Goal: Book appointment/travel/reservation

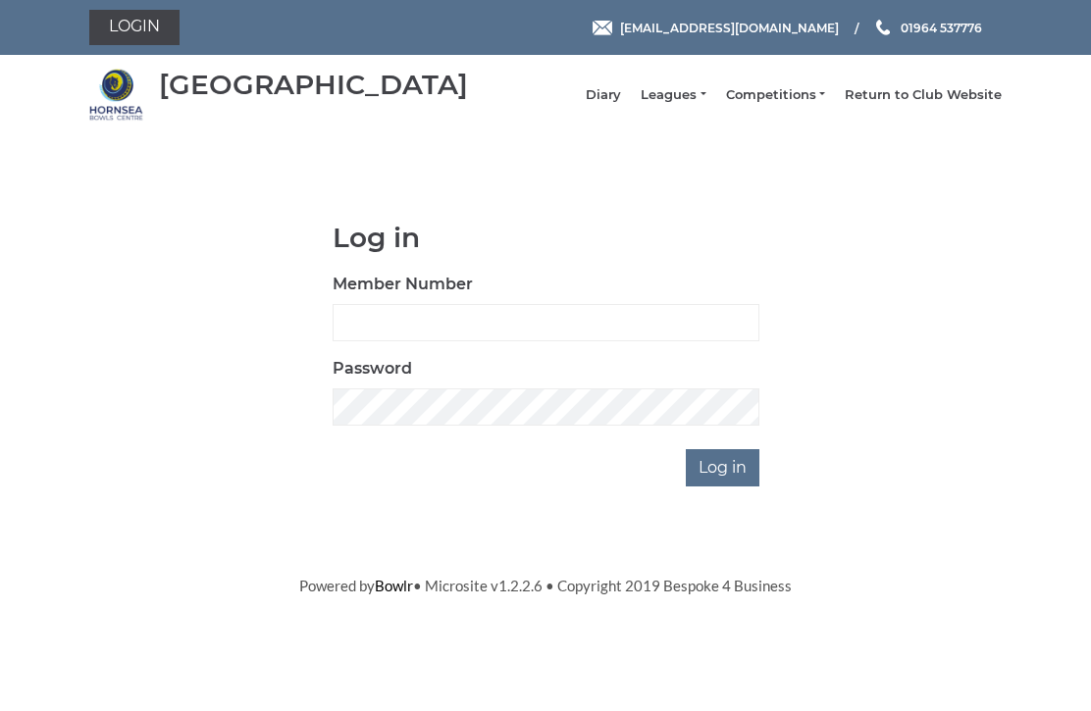
scroll to position [147, 0]
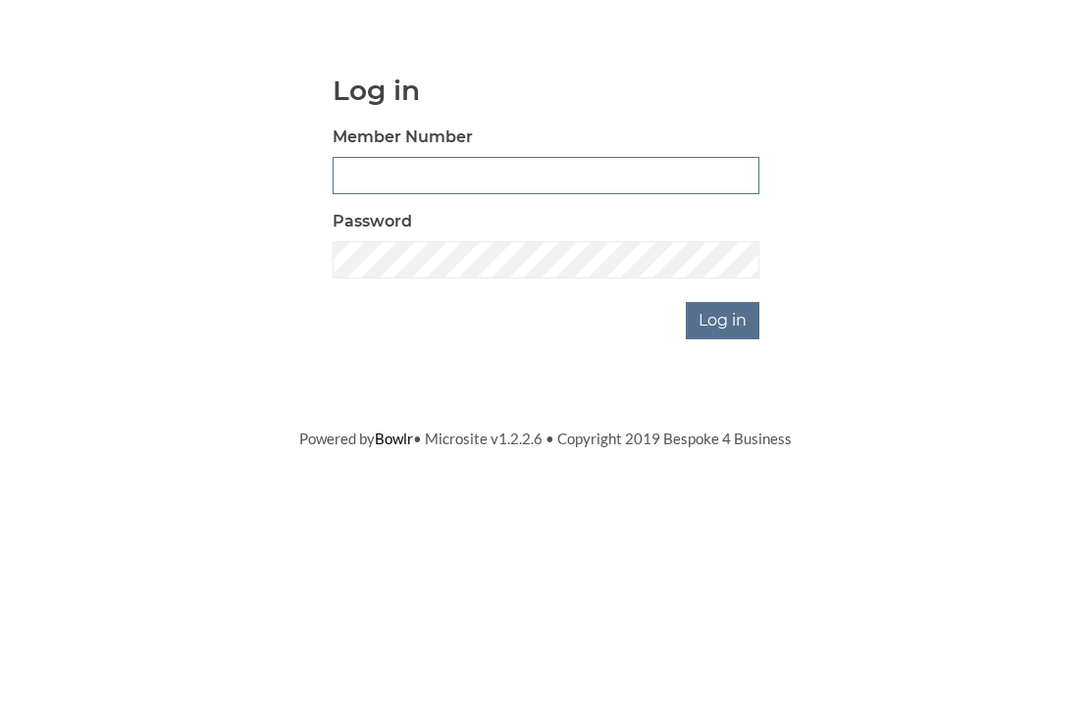
type input "0948"
click at [724, 449] on input "Log in" at bounding box center [723, 467] width 74 height 37
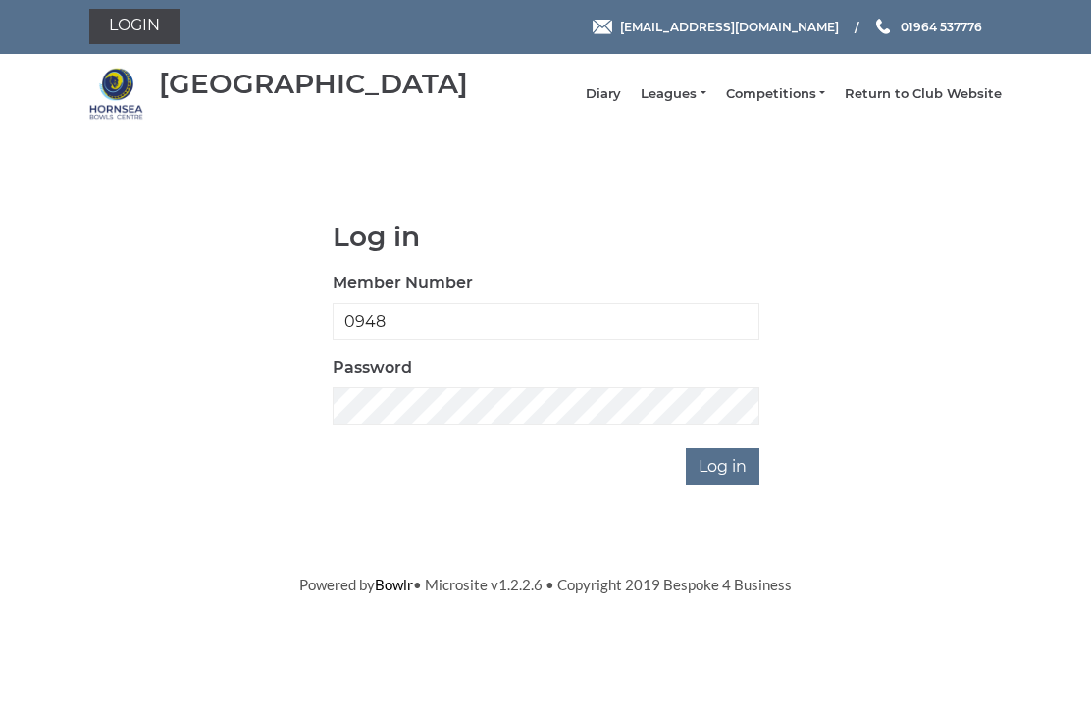
click at [723, 486] on input "Log in" at bounding box center [723, 467] width 74 height 37
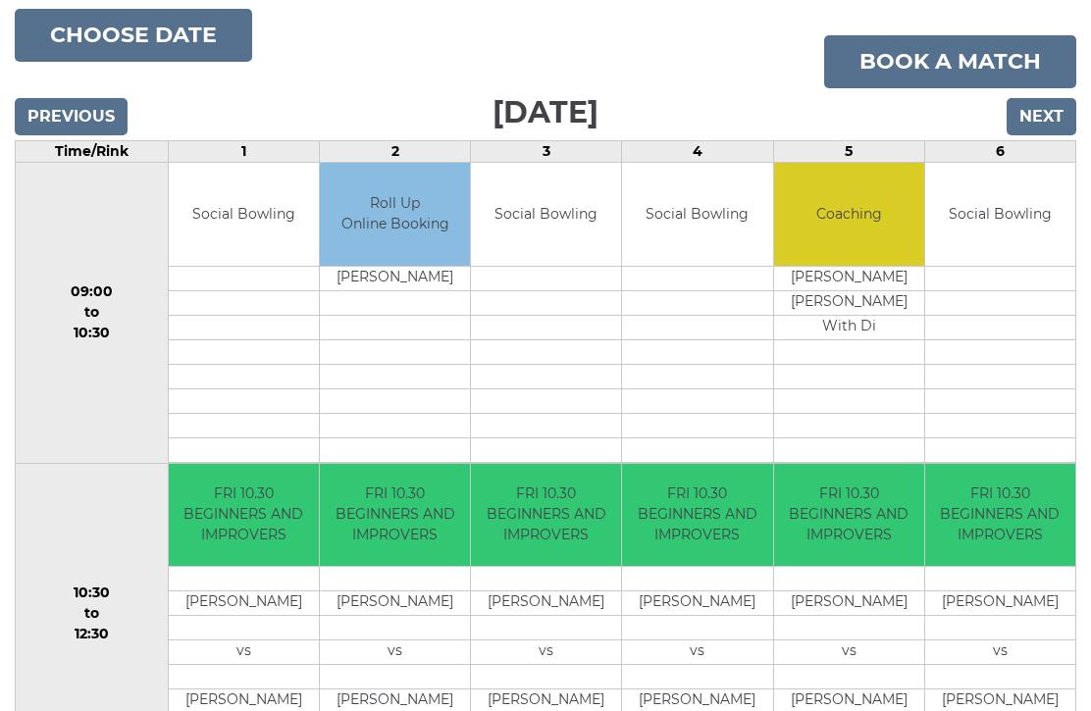
scroll to position [231, 0]
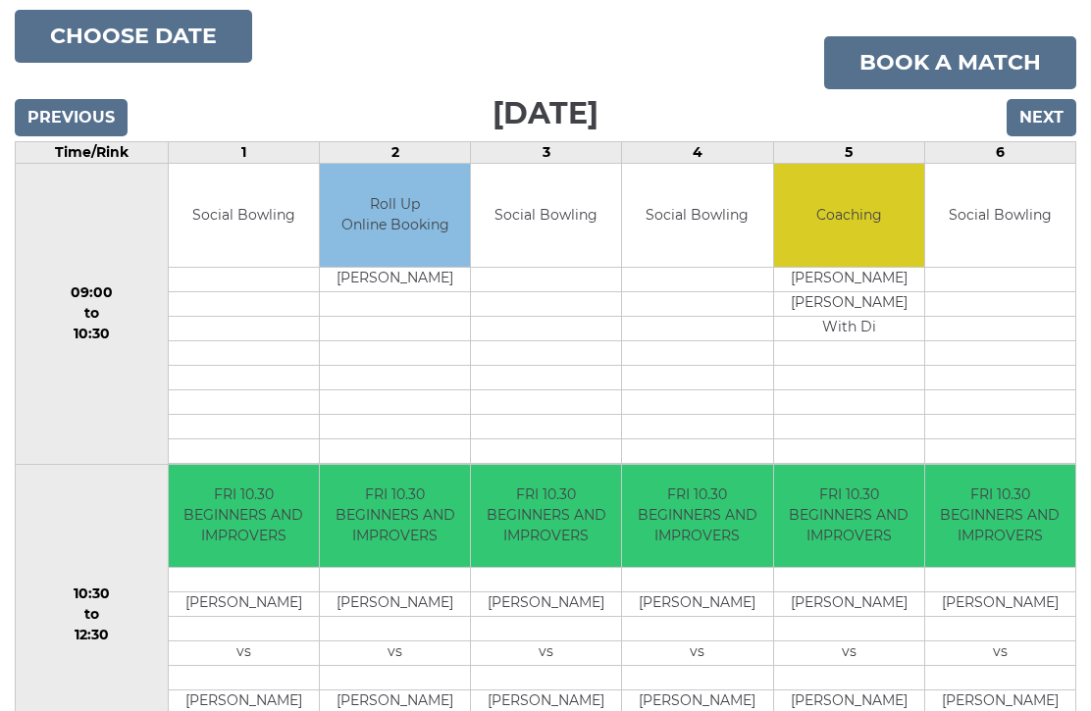
click at [1063, 136] on input "Next" at bounding box center [1041, 117] width 70 height 37
click at [1048, 99] on input "Next" at bounding box center [1041, 117] width 70 height 37
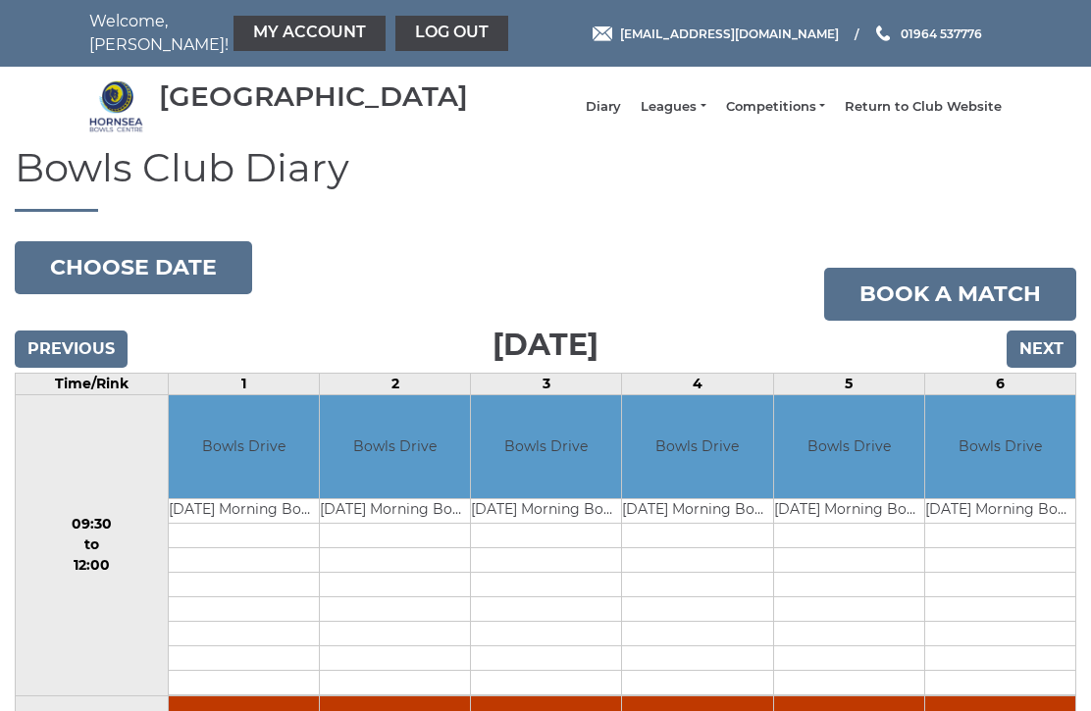
click at [1050, 365] on input "Next" at bounding box center [1041, 349] width 70 height 37
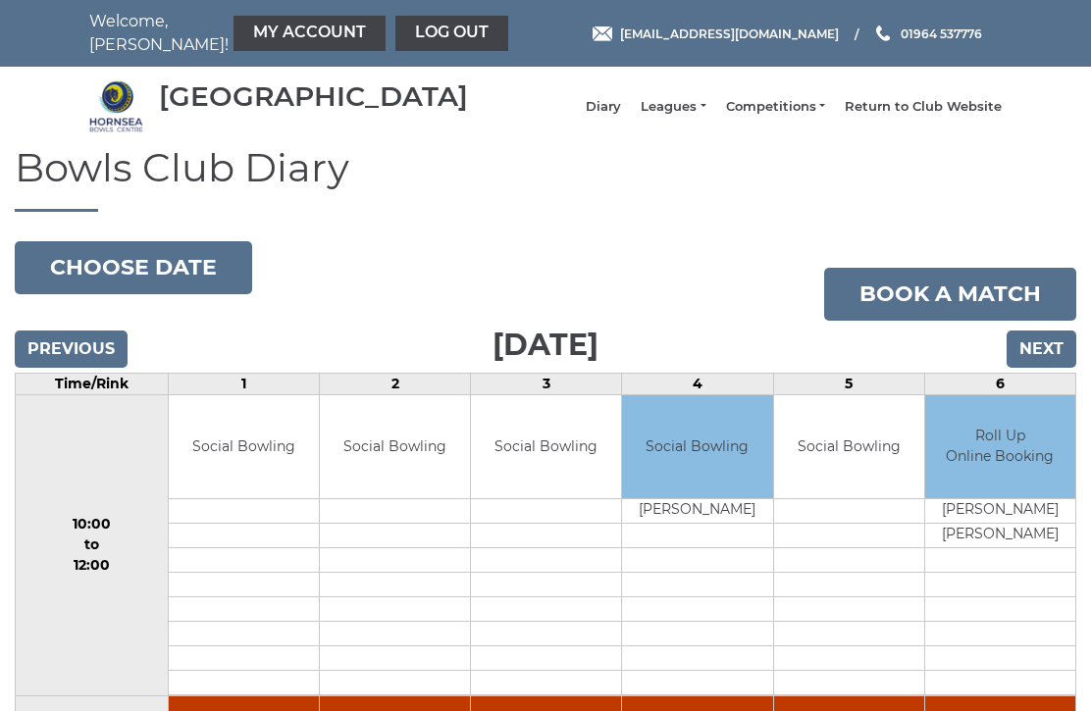
click at [1045, 368] on input "Next" at bounding box center [1041, 349] width 70 height 37
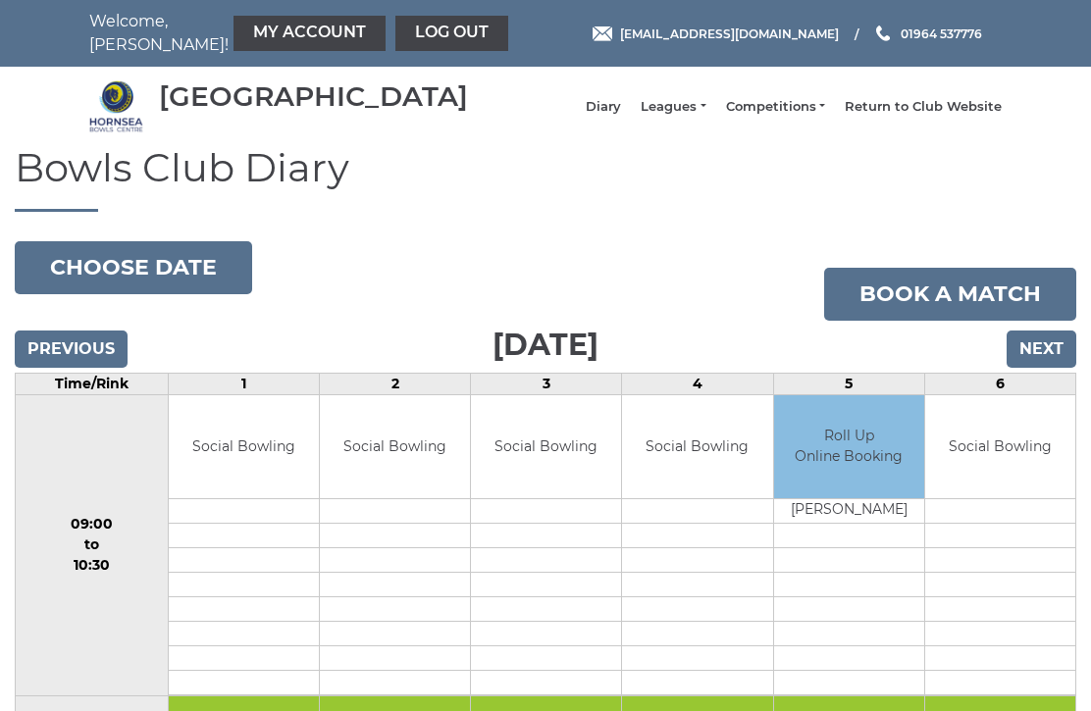
click at [1051, 368] on input "Next" at bounding box center [1041, 349] width 70 height 37
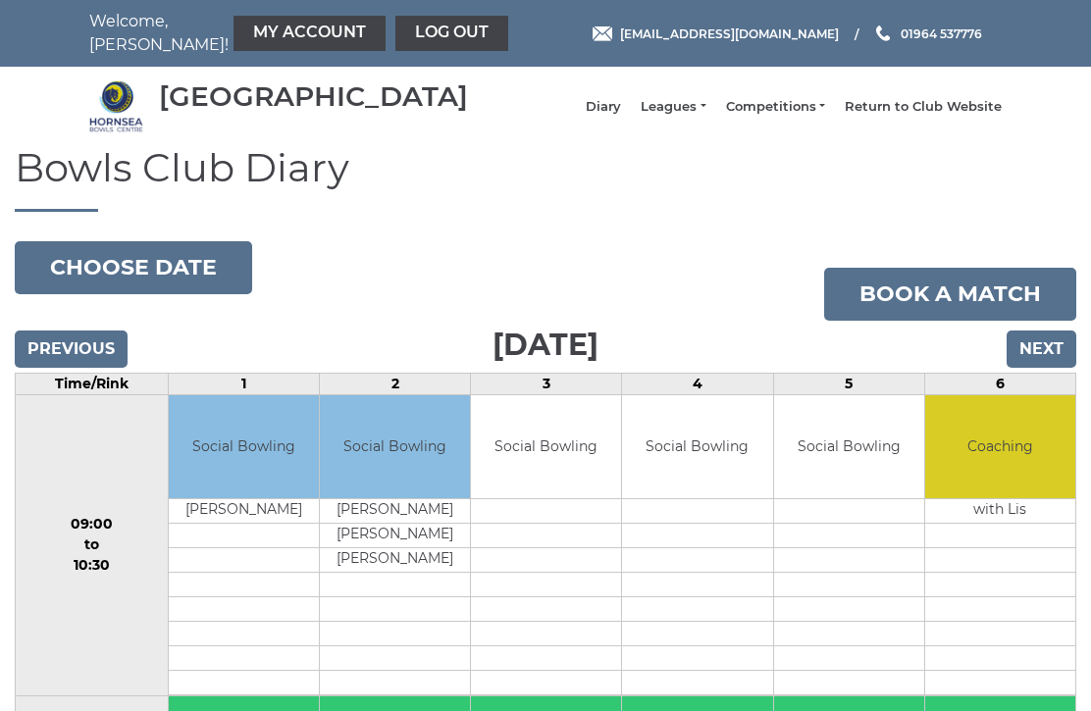
click at [1037, 368] on input "Next" at bounding box center [1041, 349] width 70 height 37
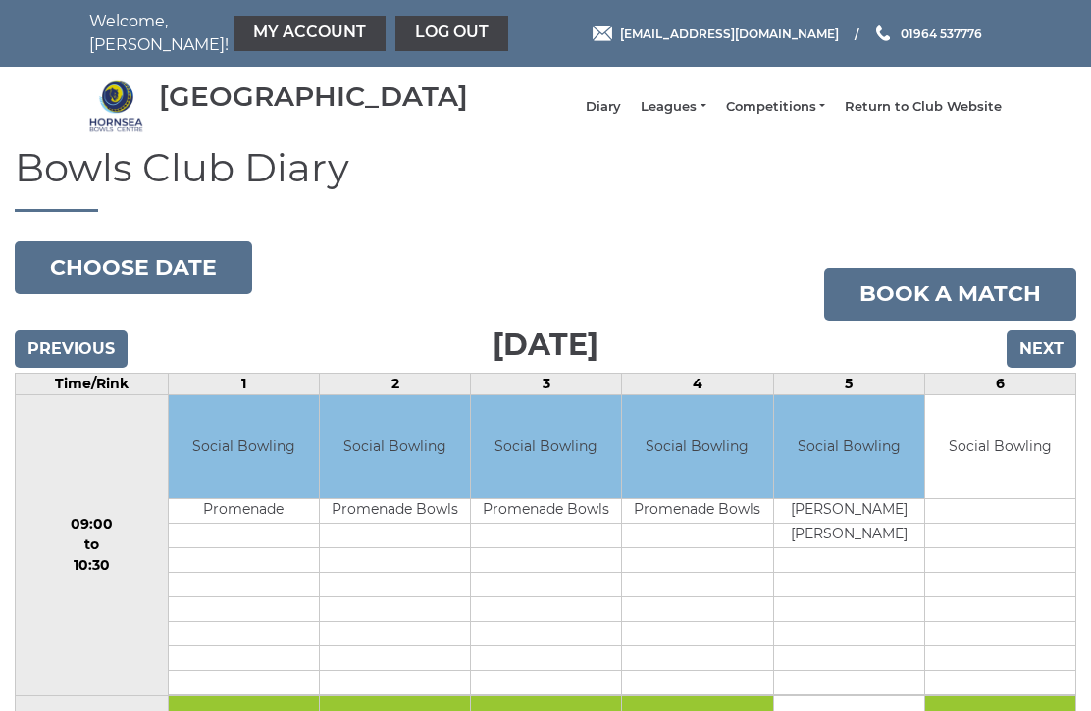
click at [1043, 368] on input "Next" at bounding box center [1041, 349] width 70 height 37
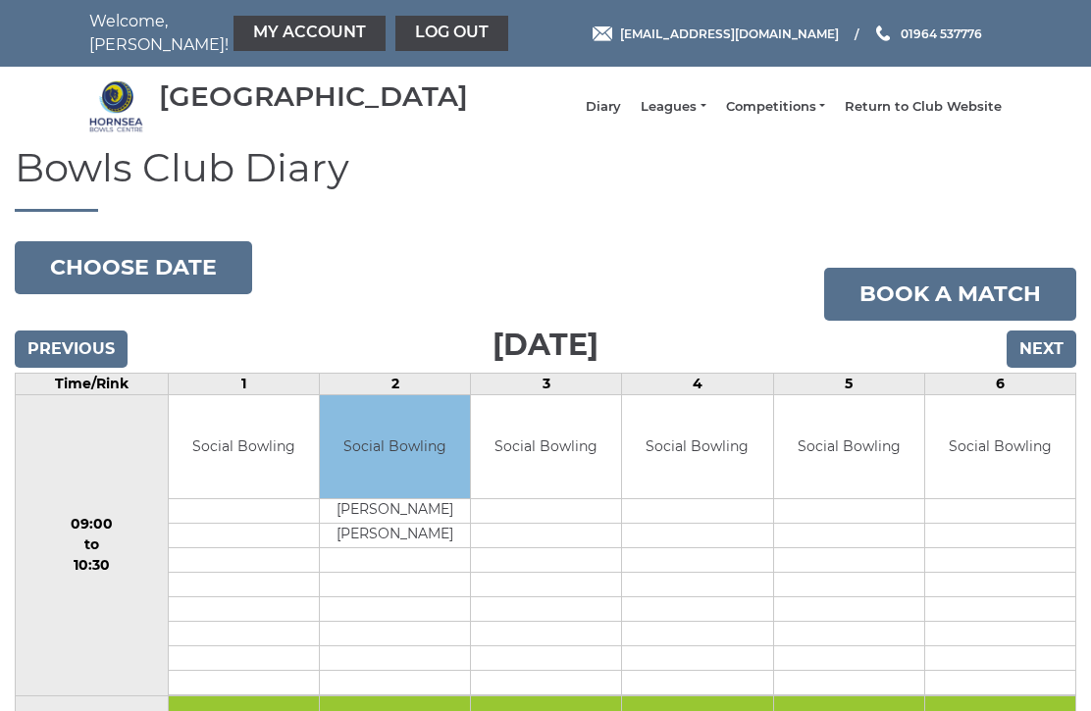
click at [1044, 366] on input "Next" at bounding box center [1041, 349] width 70 height 37
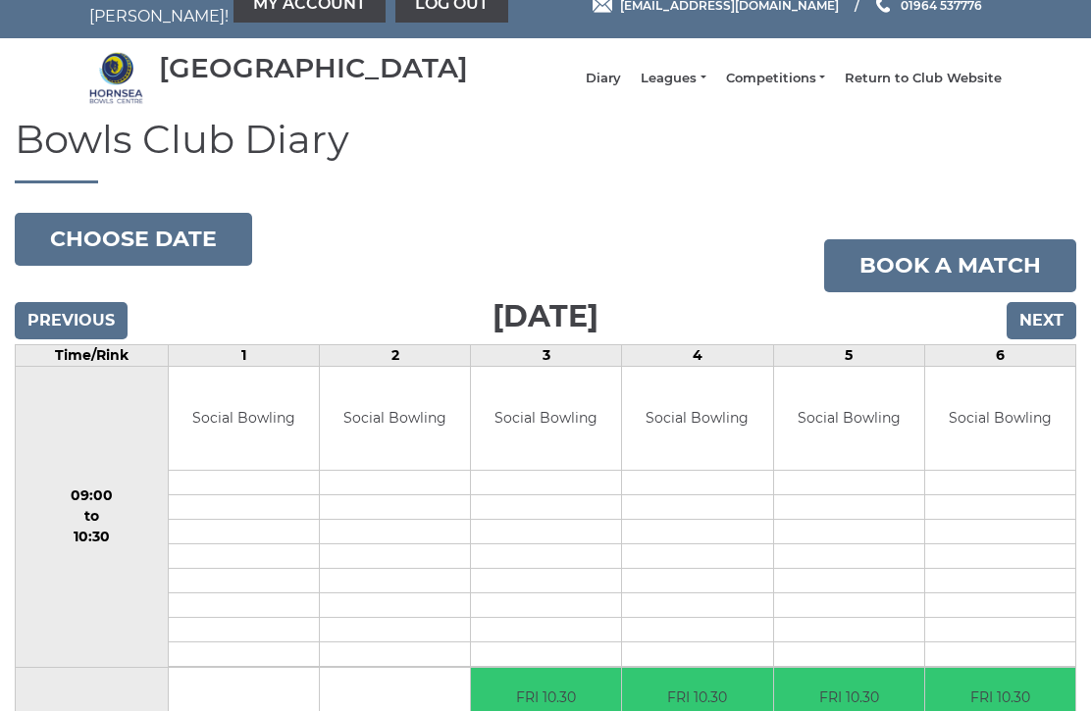
scroll to position [28, 0]
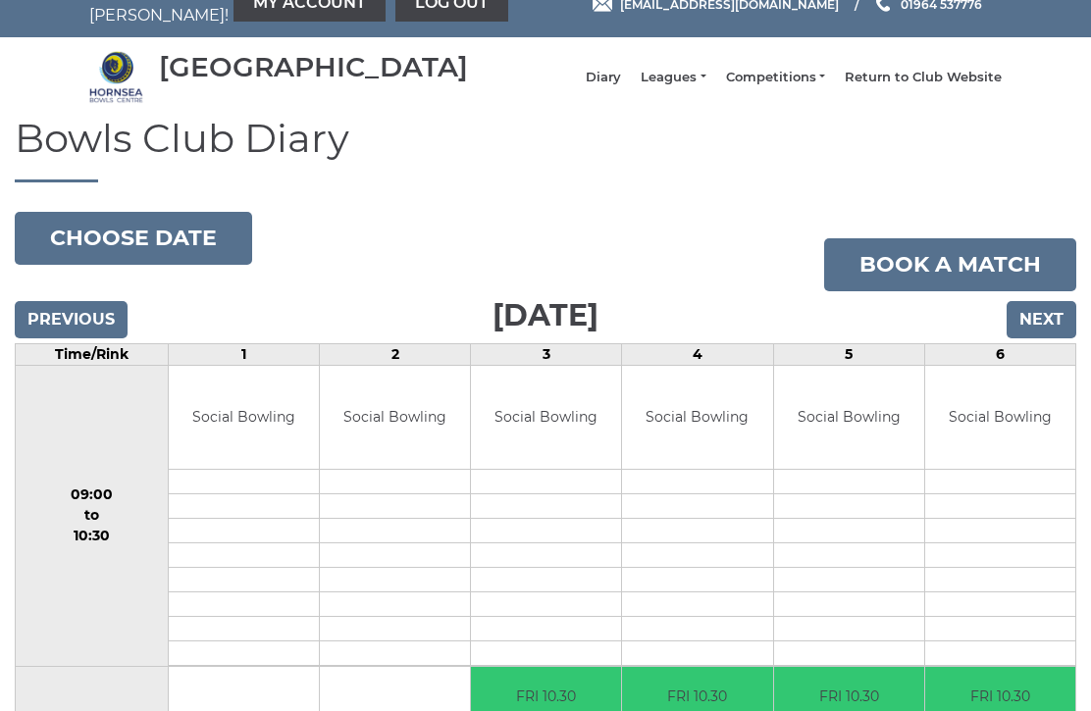
click at [77, 336] on input "Previous" at bounding box center [71, 320] width 113 height 37
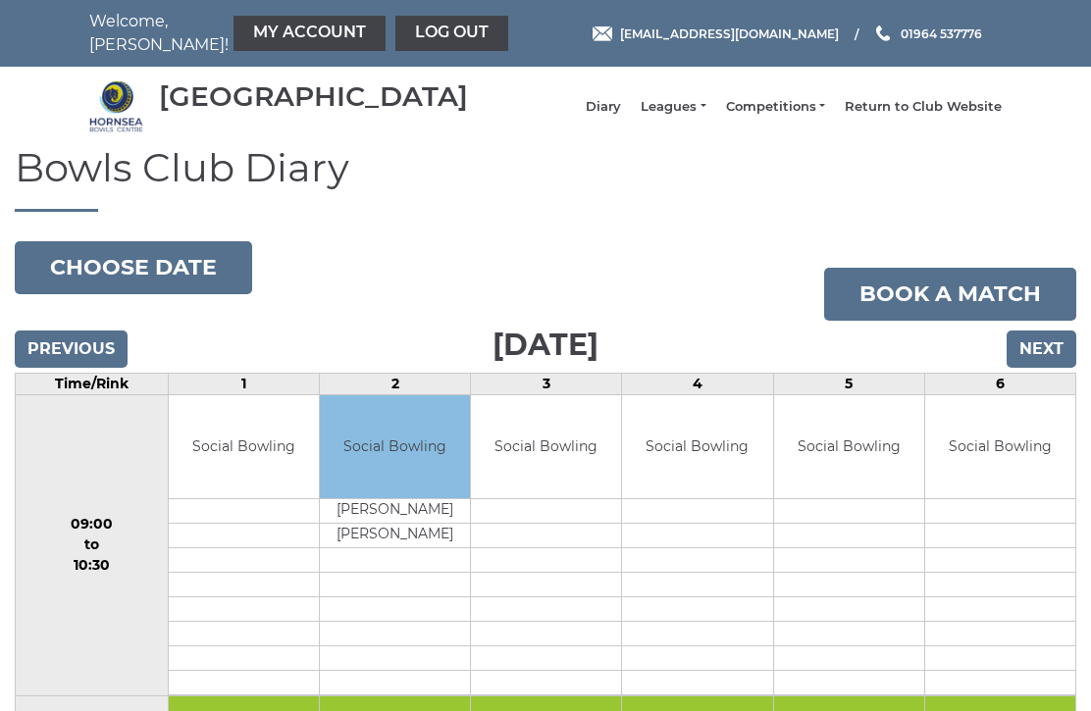
click at [1060, 364] on input "Next" at bounding box center [1041, 349] width 70 height 37
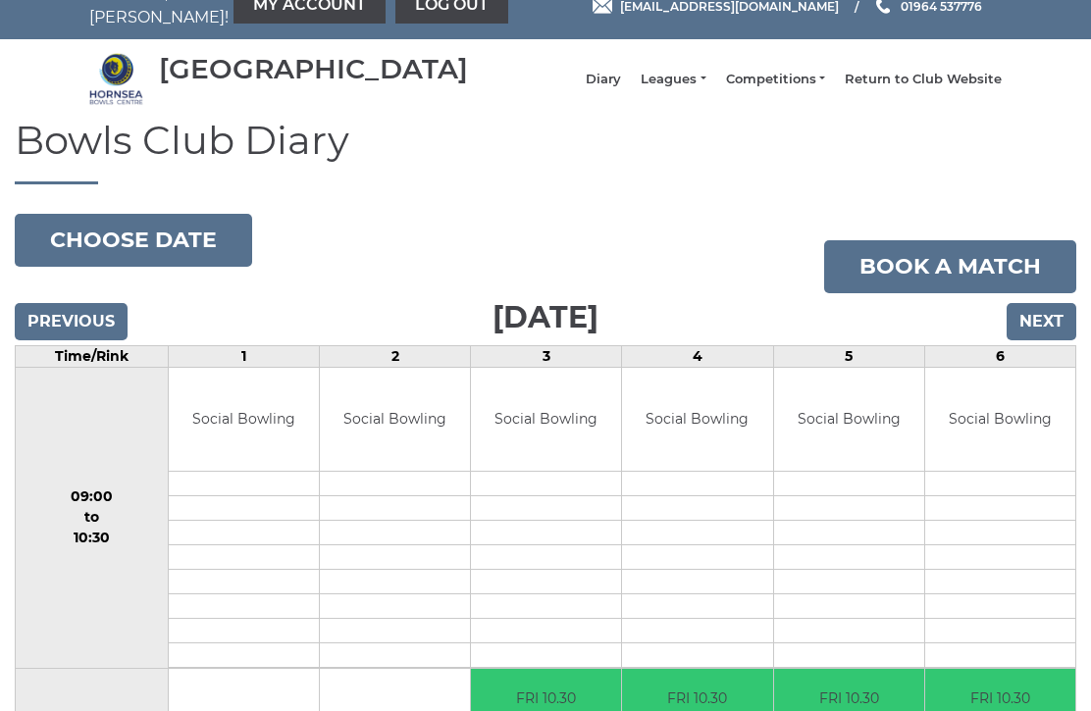
scroll to position [26, 0]
